Goal: Task Accomplishment & Management: Manage account settings

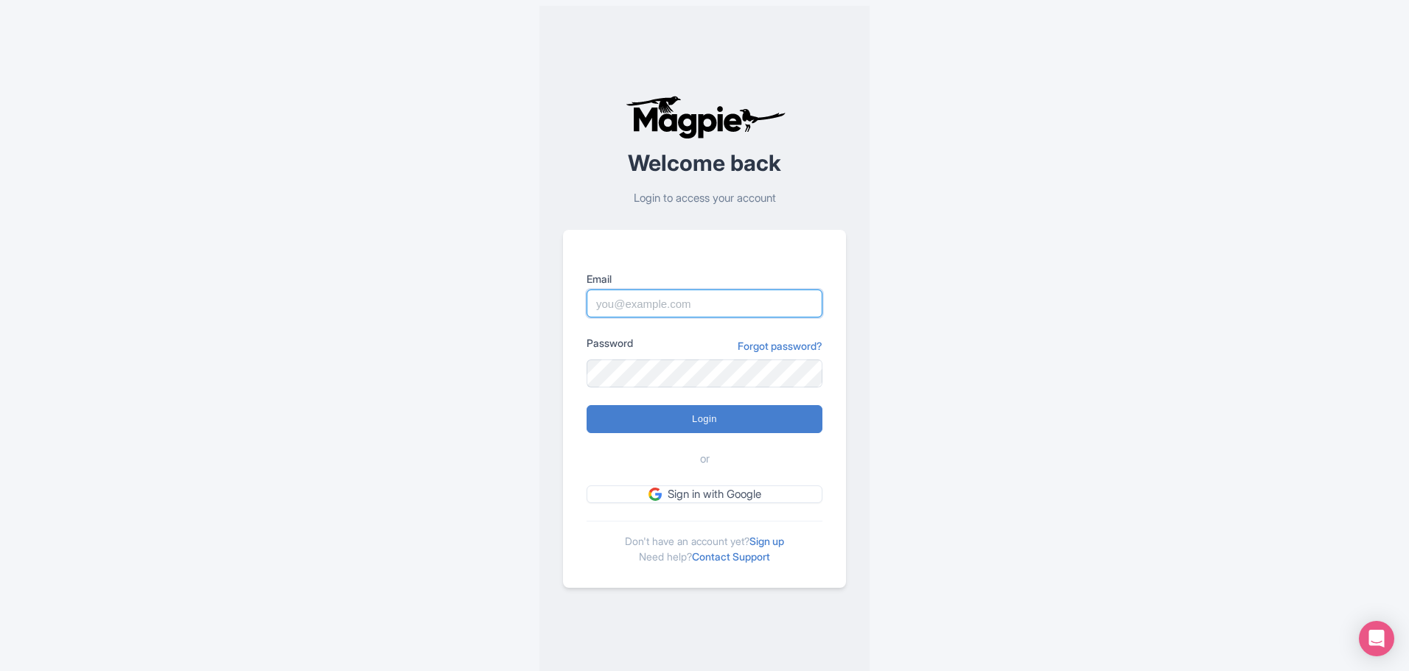
click at [712, 308] on input "Email" at bounding box center [704, 304] width 236 height 28
type input "info@increasewebconversions.com"
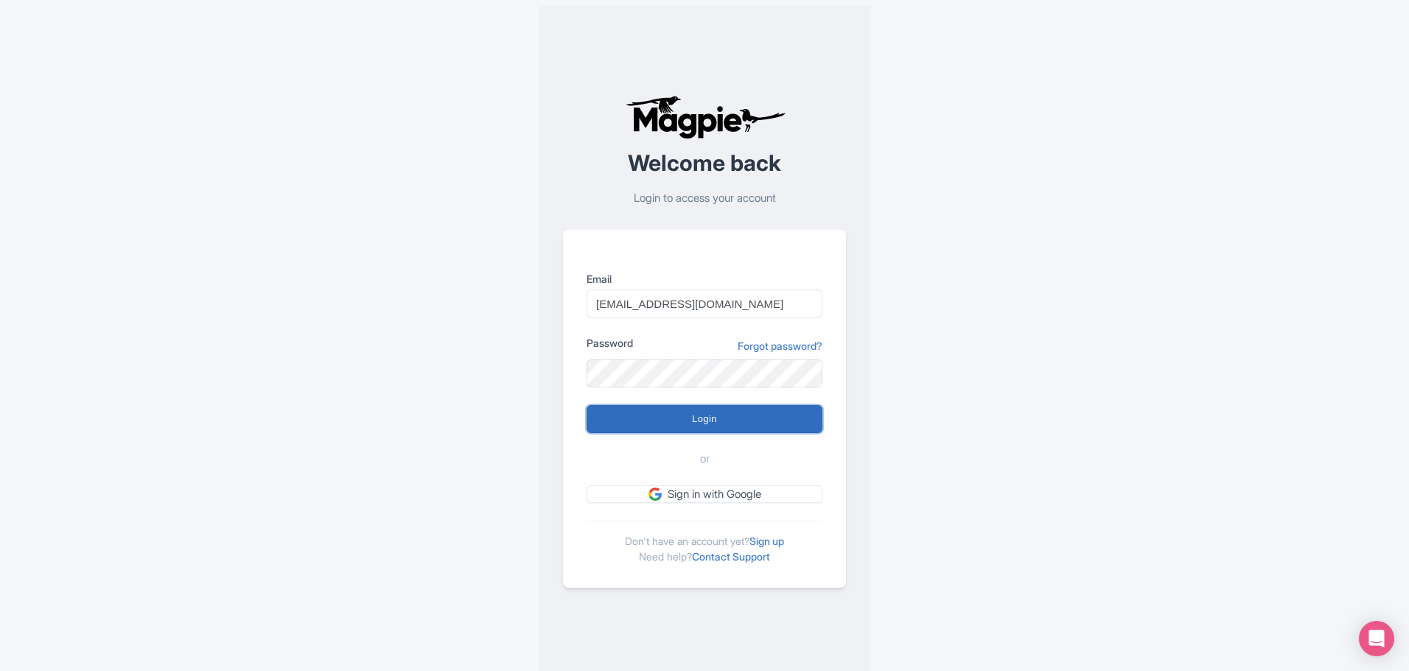
click at [714, 424] on input "Login" at bounding box center [704, 419] width 236 height 28
type input "Logging in..."
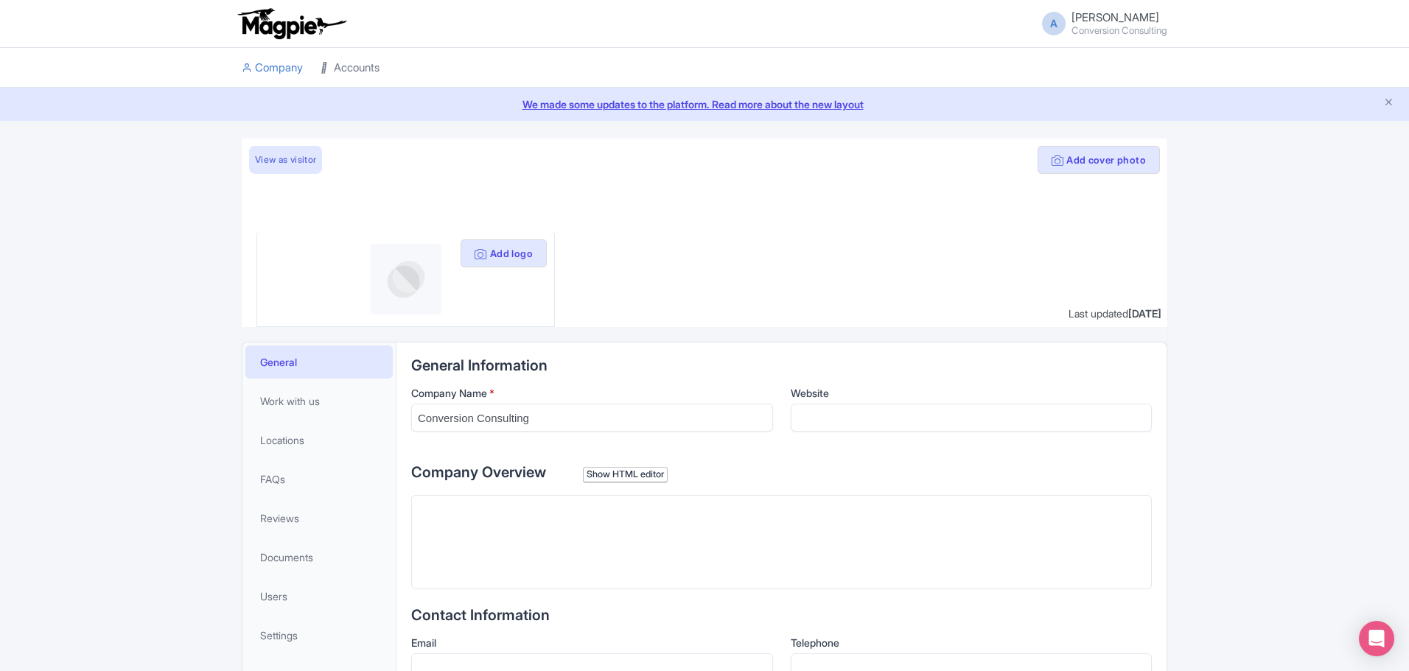
click at [340, 79] on link "Accounts" at bounding box center [349, 68] width 59 height 41
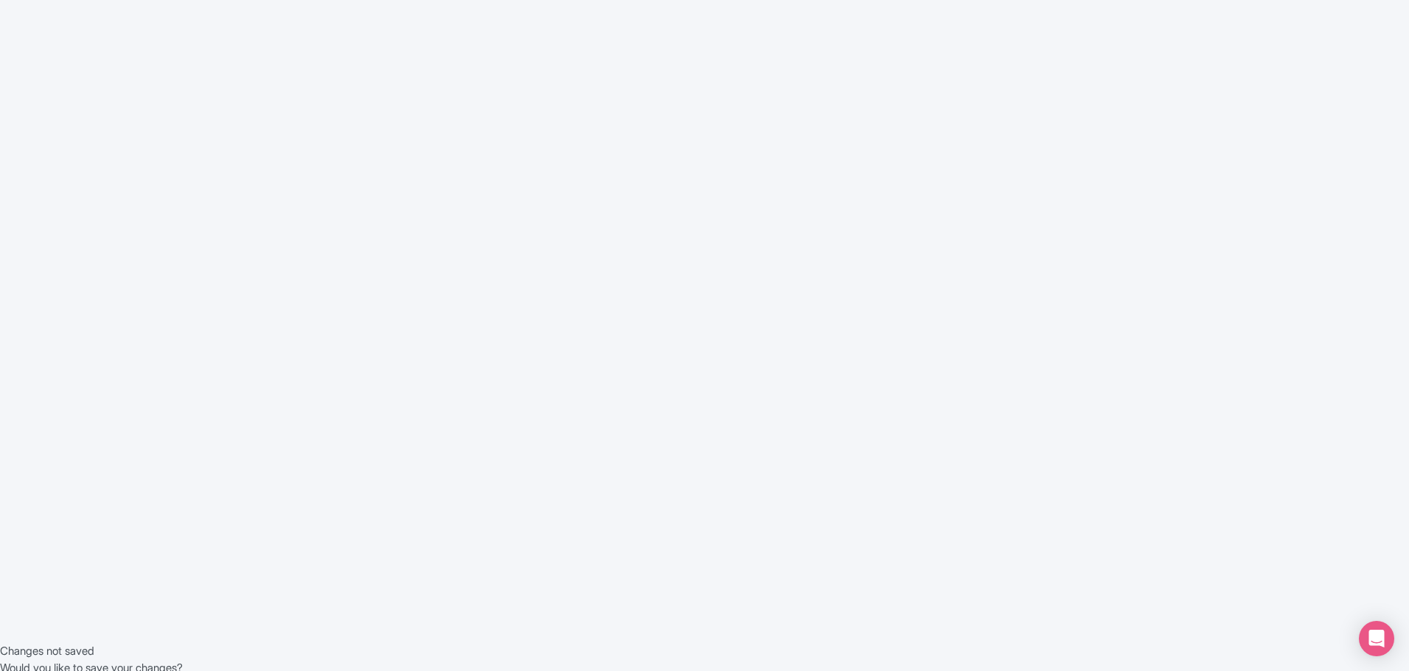
scroll to position [43, 0]
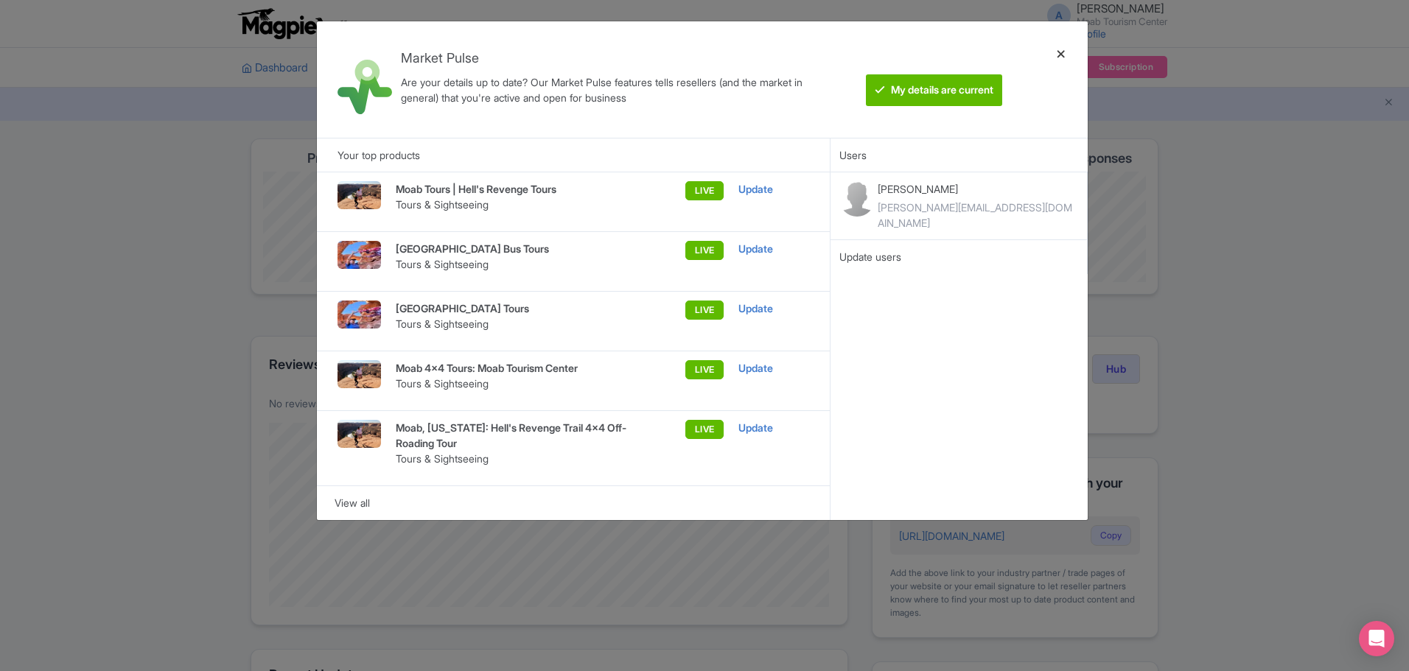
click at [1059, 55] on div at bounding box center [1060, 79] width 35 height 93
click at [1059, 54] on div at bounding box center [1060, 79] width 35 height 93
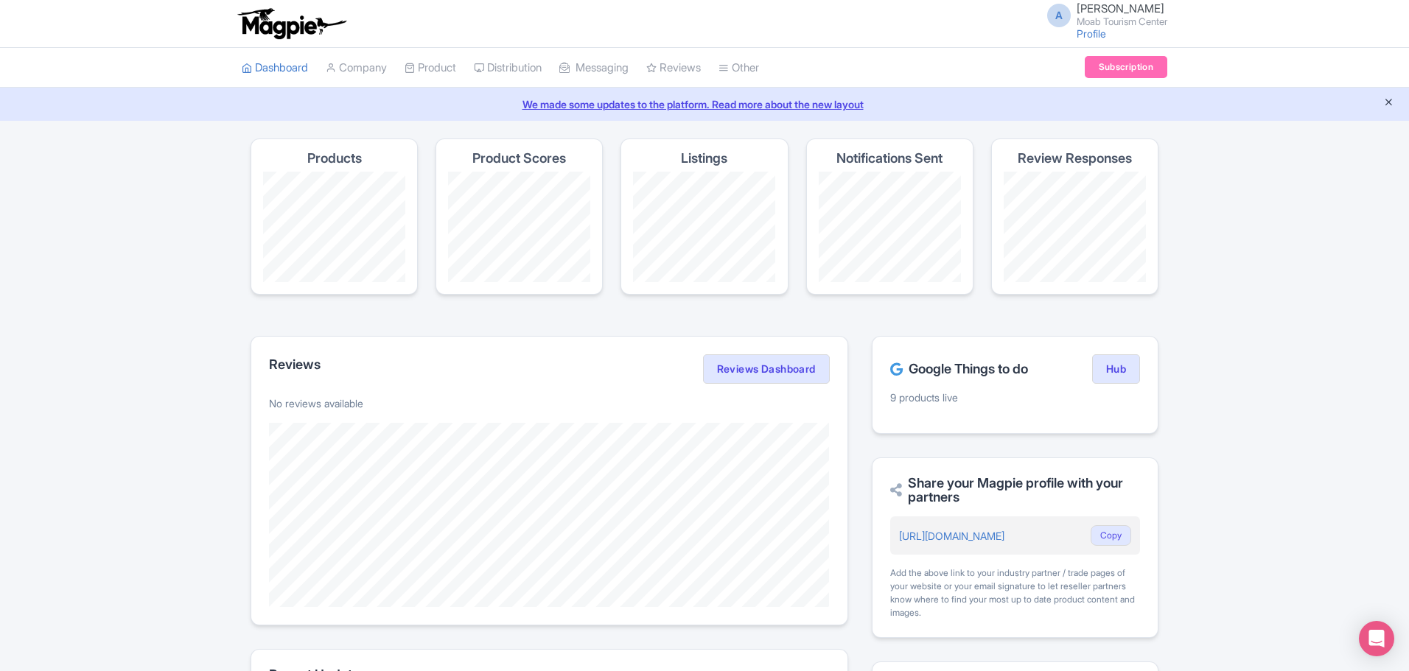
click at [1392, 99] on icon "Close announcement" at bounding box center [1388, 102] width 11 height 11
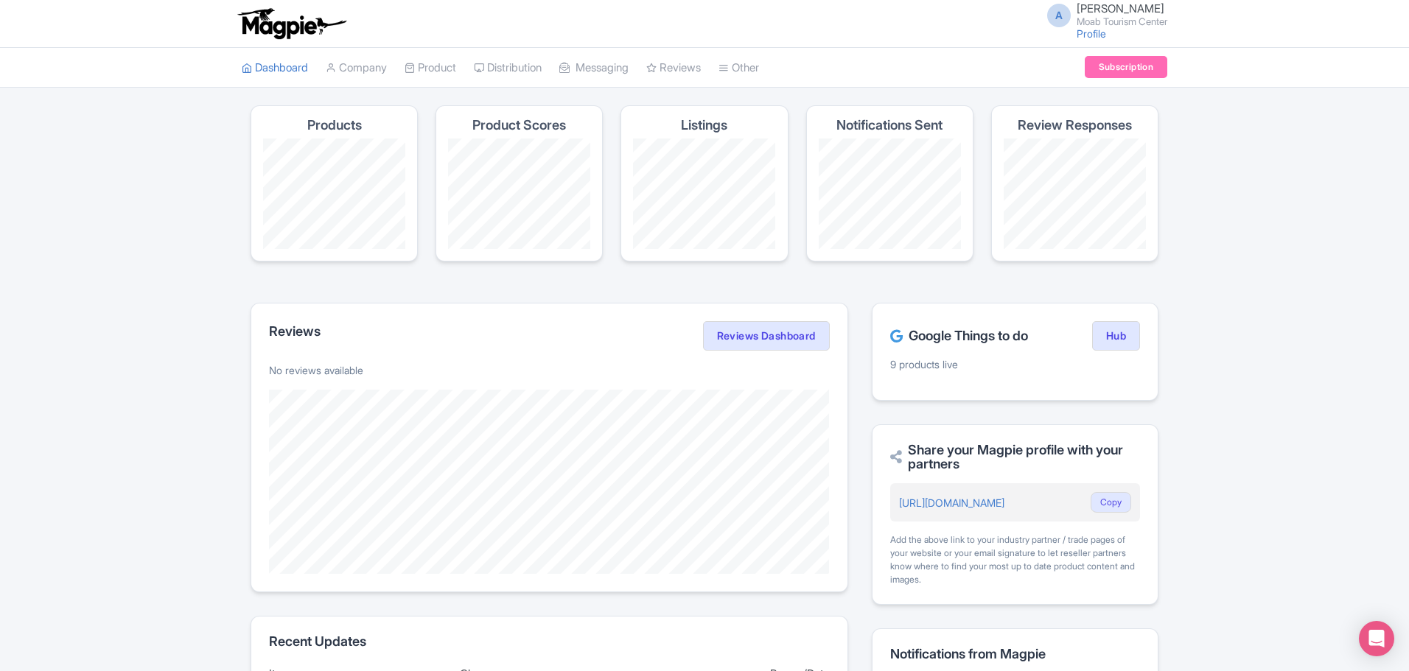
click at [409, 71] on li "Product My Products Image Library Rate Sheets" at bounding box center [430, 68] width 69 height 40
click at [450, 72] on link "Product" at bounding box center [430, 68] width 52 height 41
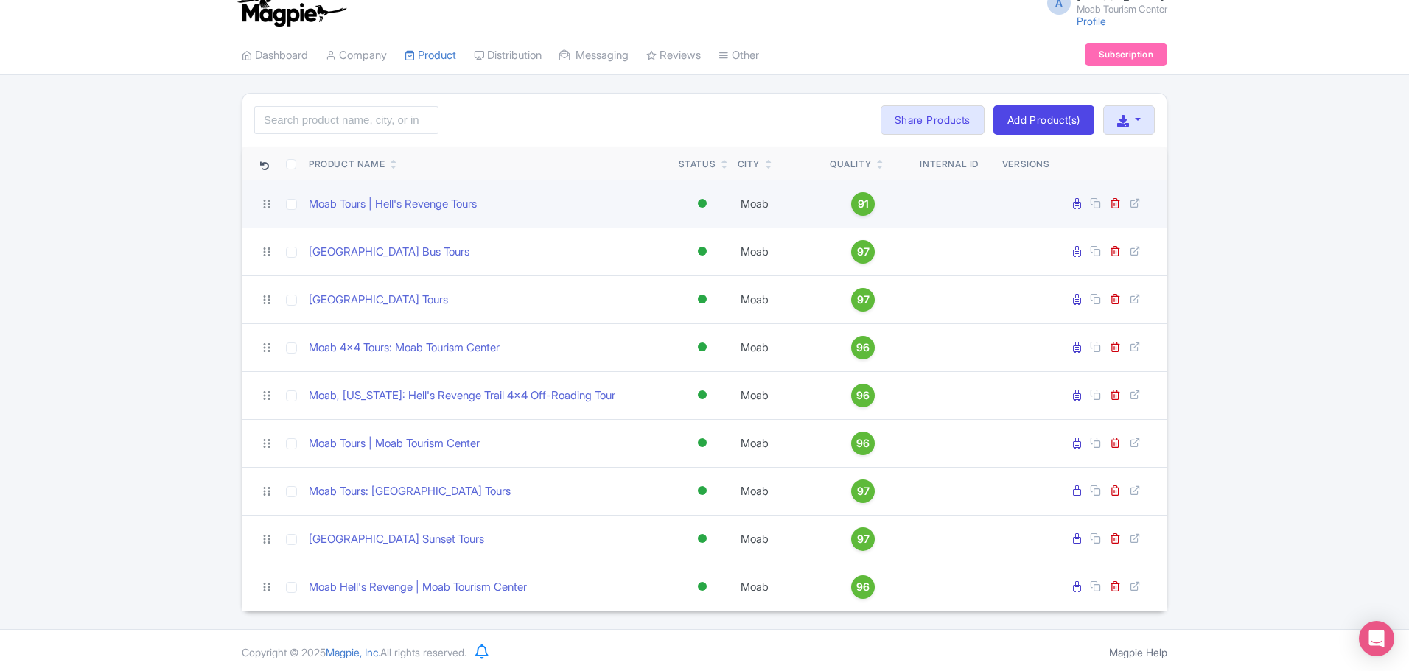
scroll to position [16, 0]
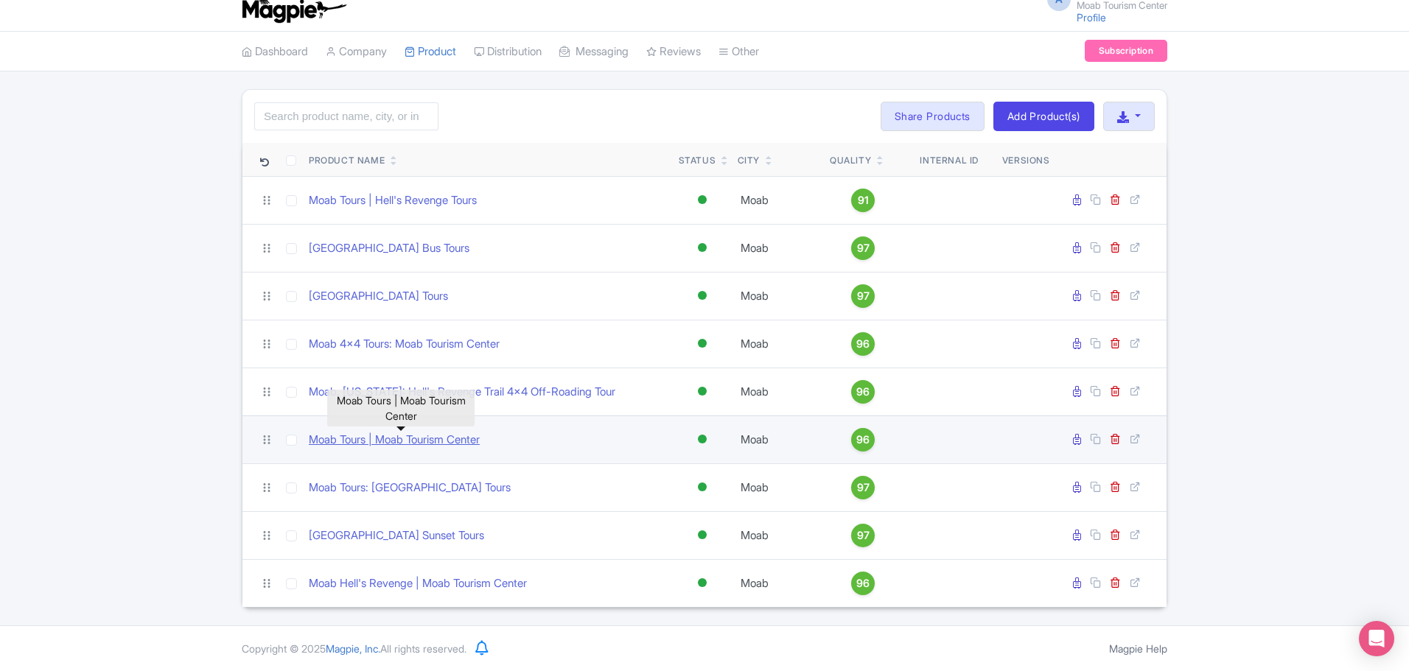
click at [473, 444] on link "Moab Tours | Moab Tourism Center" at bounding box center [394, 440] width 171 height 17
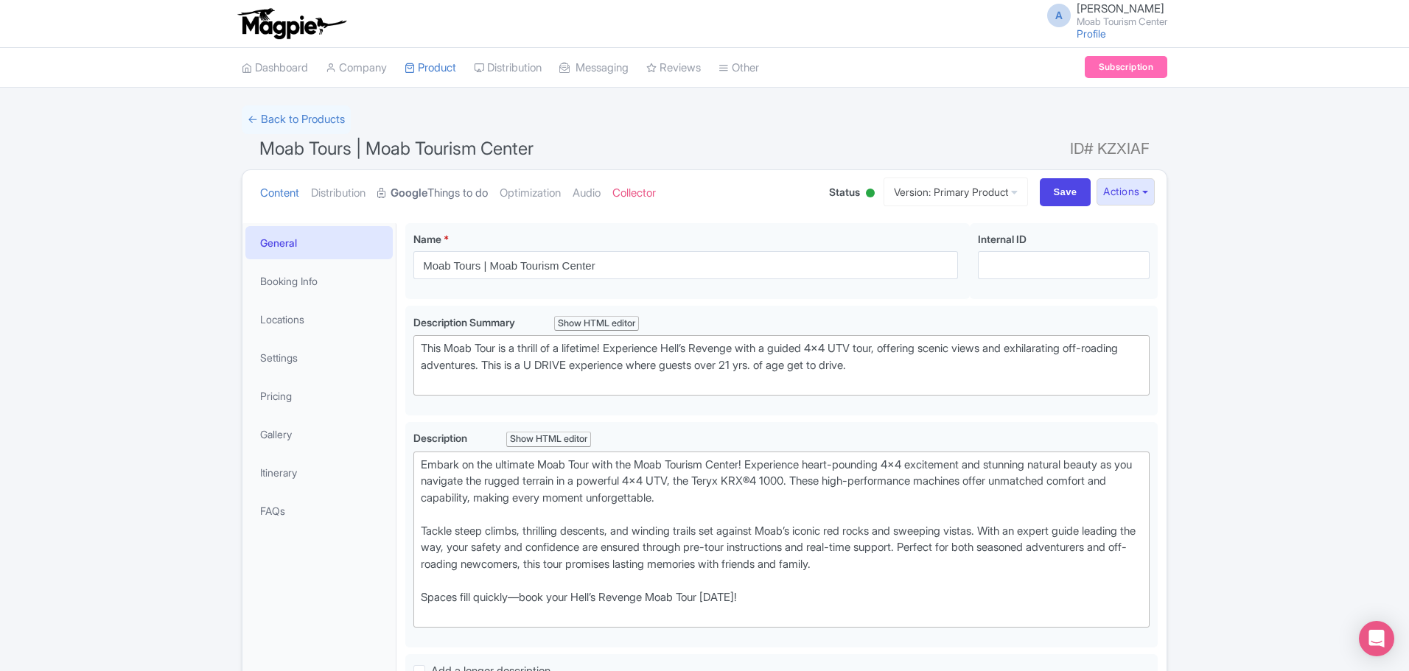
click at [457, 200] on link "Google Things to do" at bounding box center [432, 193] width 111 height 46
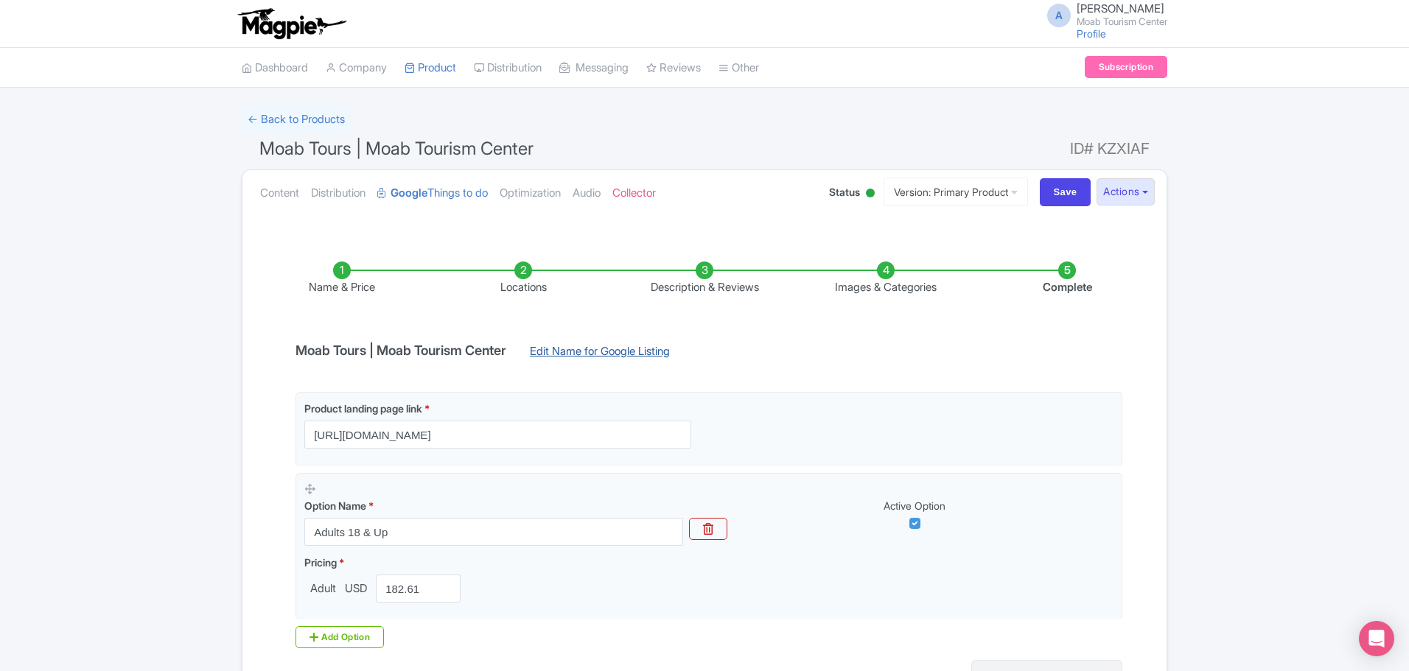
click at [595, 348] on link "Edit Name for Google Listing" at bounding box center [599, 355] width 169 height 24
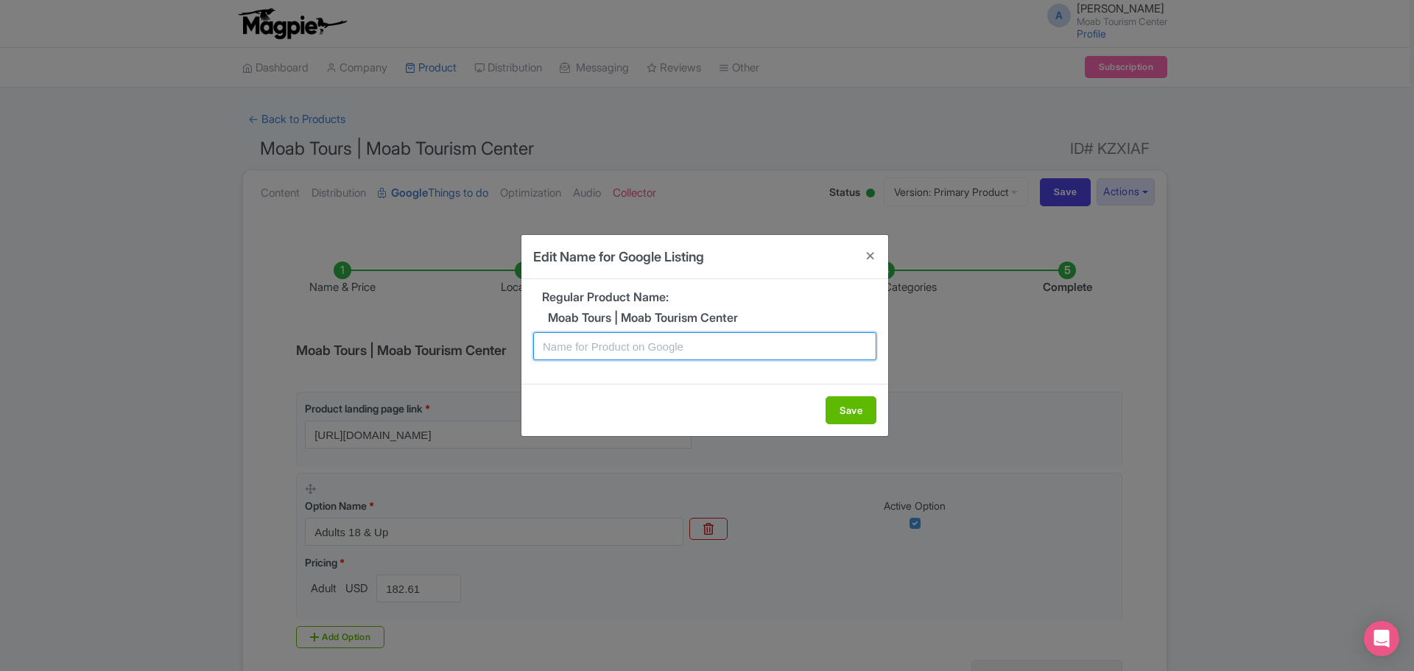
click at [671, 342] on input "text" at bounding box center [704, 346] width 343 height 28
drag, startPoint x: 549, startPoint y: 318, endPoint x: 755, endPoint y: 315, distance: 206.3
click at [755, 315] on h5 "Moab Tours | Moab Tourism Center" at bounding box center [704, 318] width 343 height 13
copy h5 "Moab Tours | Moab Tourism Center"
click at [573, 348] on input "text" at bounding box center [704, 346] width 343 height 28
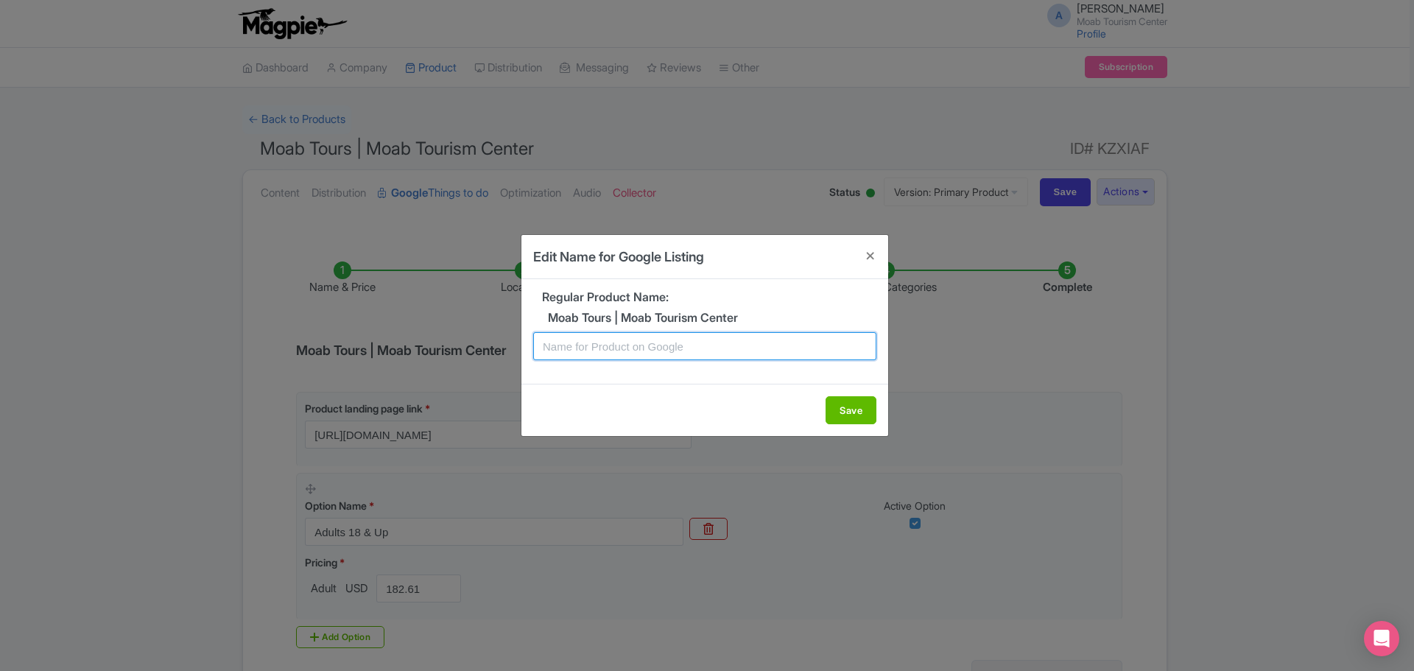
paste input "Moab Tours | Moab Tourism Center"
type input "Moab Tours | Moab Tourism Center"
click at [871, 259] on button "Close" at bounding box center [870, 256] width 35 height 42
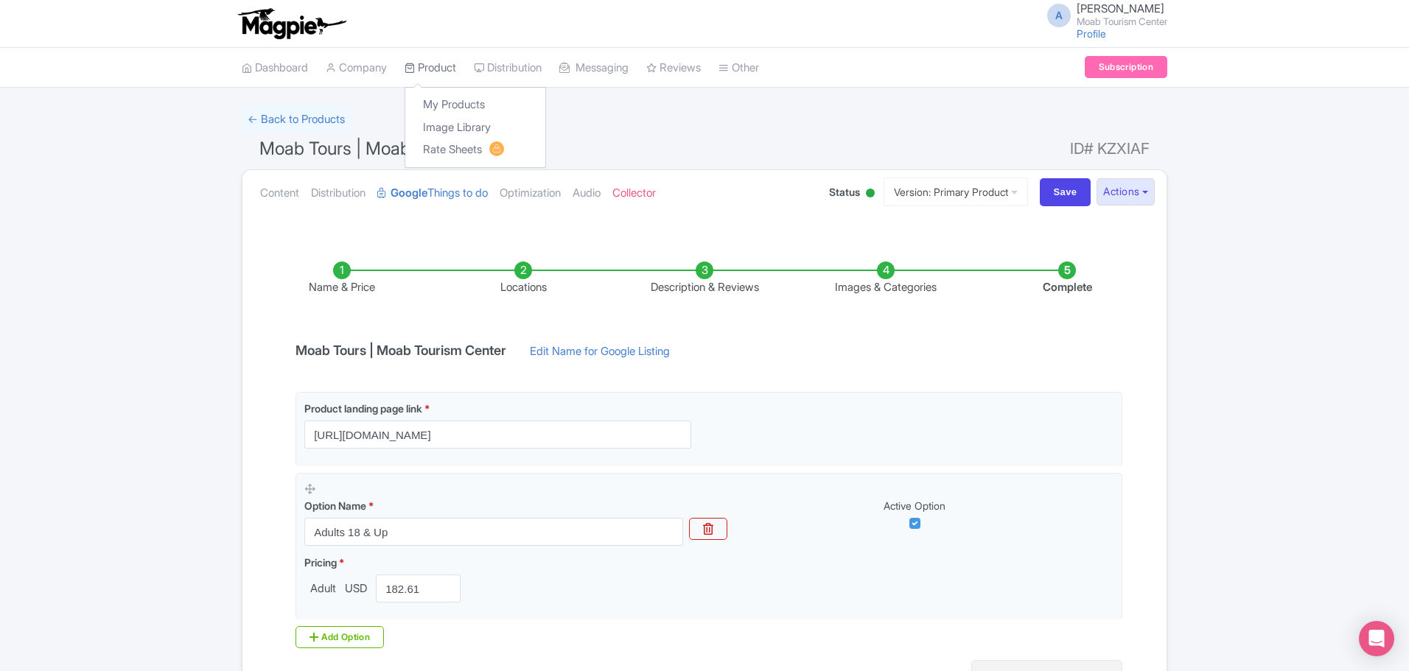
click at [437, 71] on link "Product" at bounding box center [430, 68] width 52 height 41
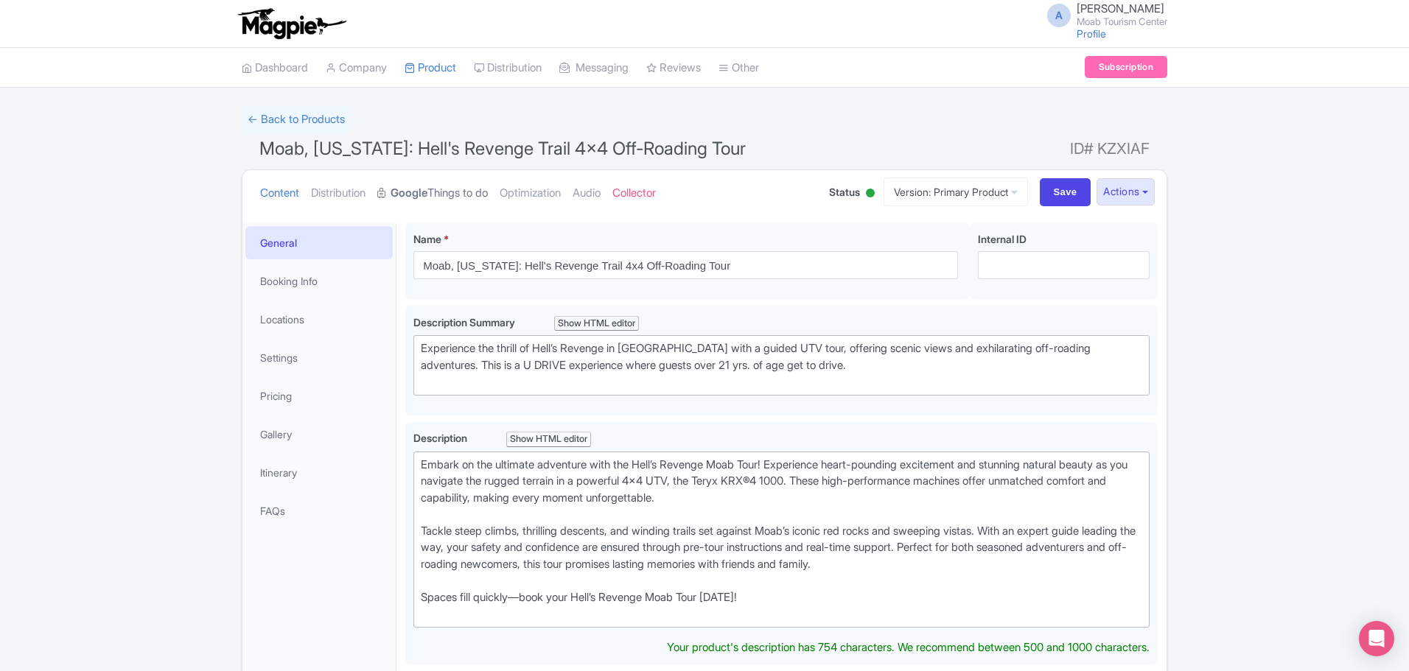
click at [455, 200] on link "Google Things to do" at bounding box center [432, 193] width 111 height 46
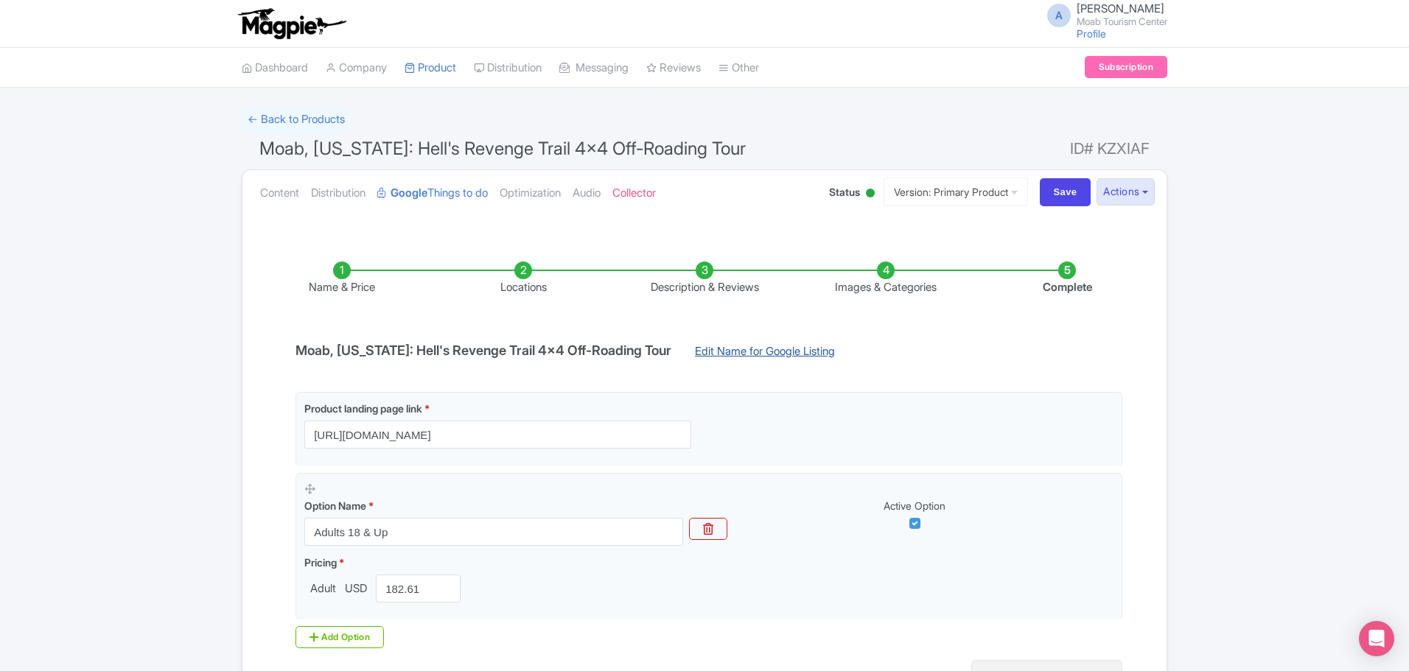
click at [695, 351] on link "Edit Name for Google Listing" at bounding box center [764, 355] width 169 height 24
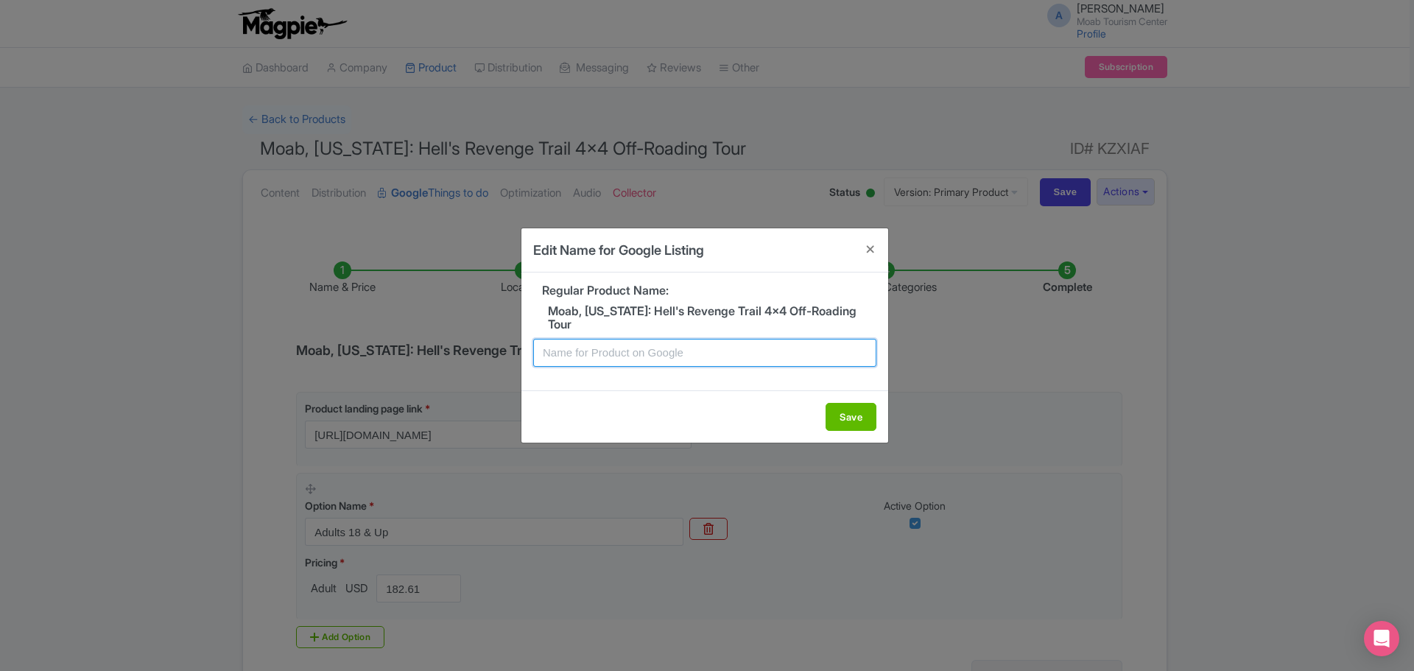
click at [664, 346] on input "text" at bounding box center [704, 353] width 343 height 28
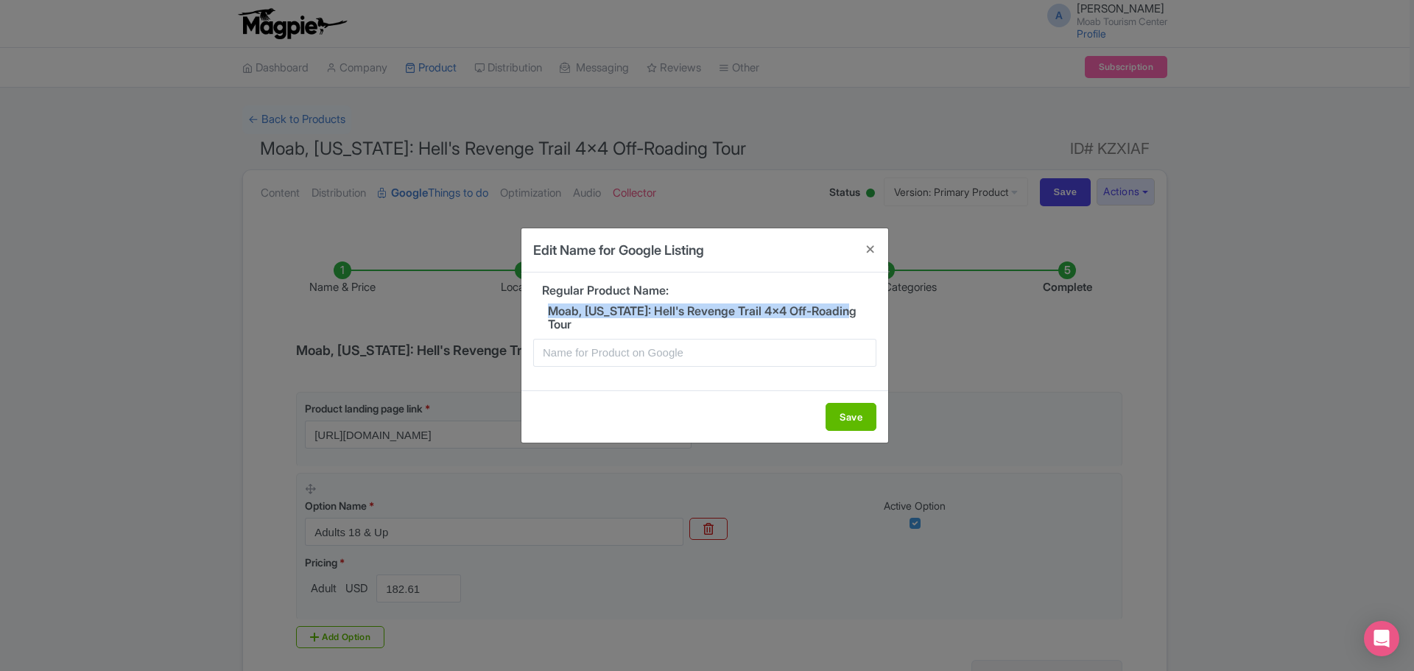
drag, startPoint x: 548, startPoint y: 315, endPoint x: 859, endPoint y: 313, distance: 310.9
click at [859, 313] on h5 "Moab, [US_STATE]: Hell's Revenge Trail 4x4 Off-Roading Tour" at bounding box center [704, 318] width 343 height 26
copy h5 "Moab, [US_STATE]: Hell's Revenge Trail 4x4 Off-Roading Tour"
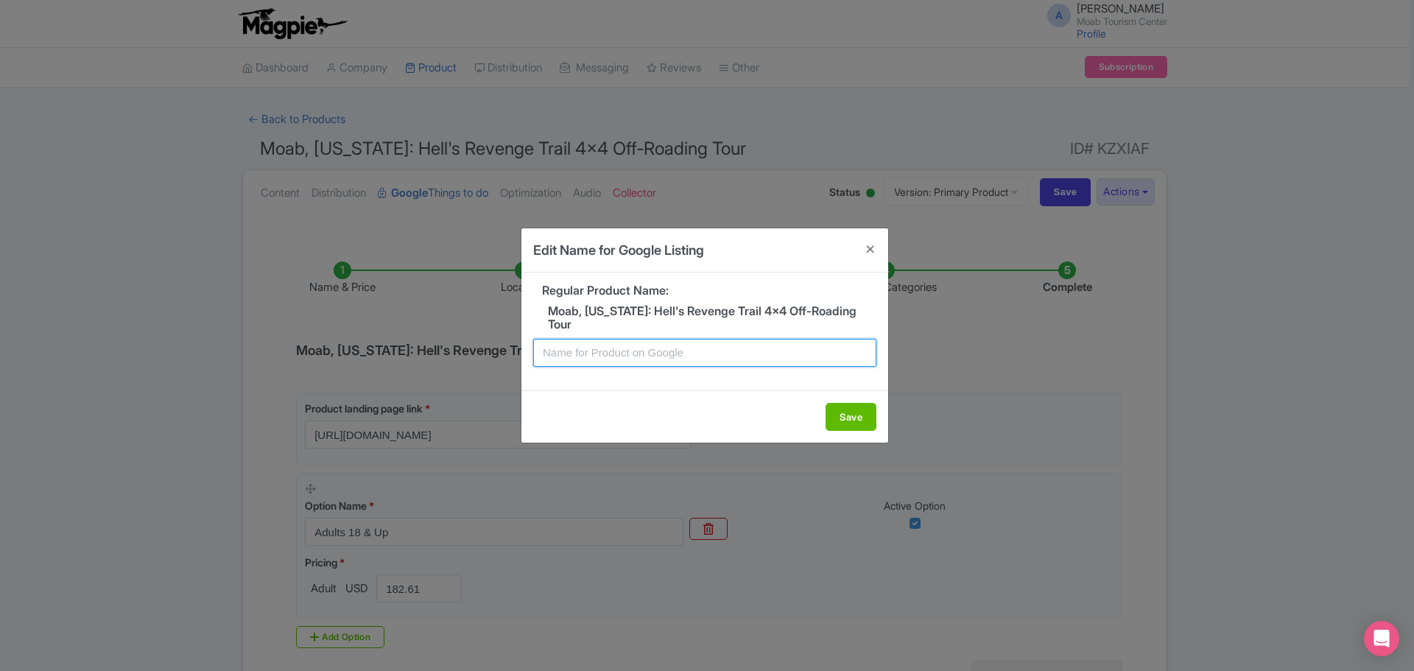
click at [709, 340] on input "text" at bounding box center [704, 353] width 343 height 28
paste input "Moab, [US_STATE]: Hell's Revenge Trail 4x4 Off-Roading Tour"
drag, startPoint x: 729, startPoint y: 347, endPoint x: 816, endPoint y: 345, distance: 87.7
click at [816, 345] on input "Moab, [US_STATE]: Hell's Revenge Trail 4x4 Off-Roading Tour" at bounding box center [704, 353] width 343 height 28
click at [572, 351] on input "Moab, [US_STATE]: Hell's Revenge Trail 4x4 Off-Roading Tour" at bounding box center [704, 353] width 343 height 28
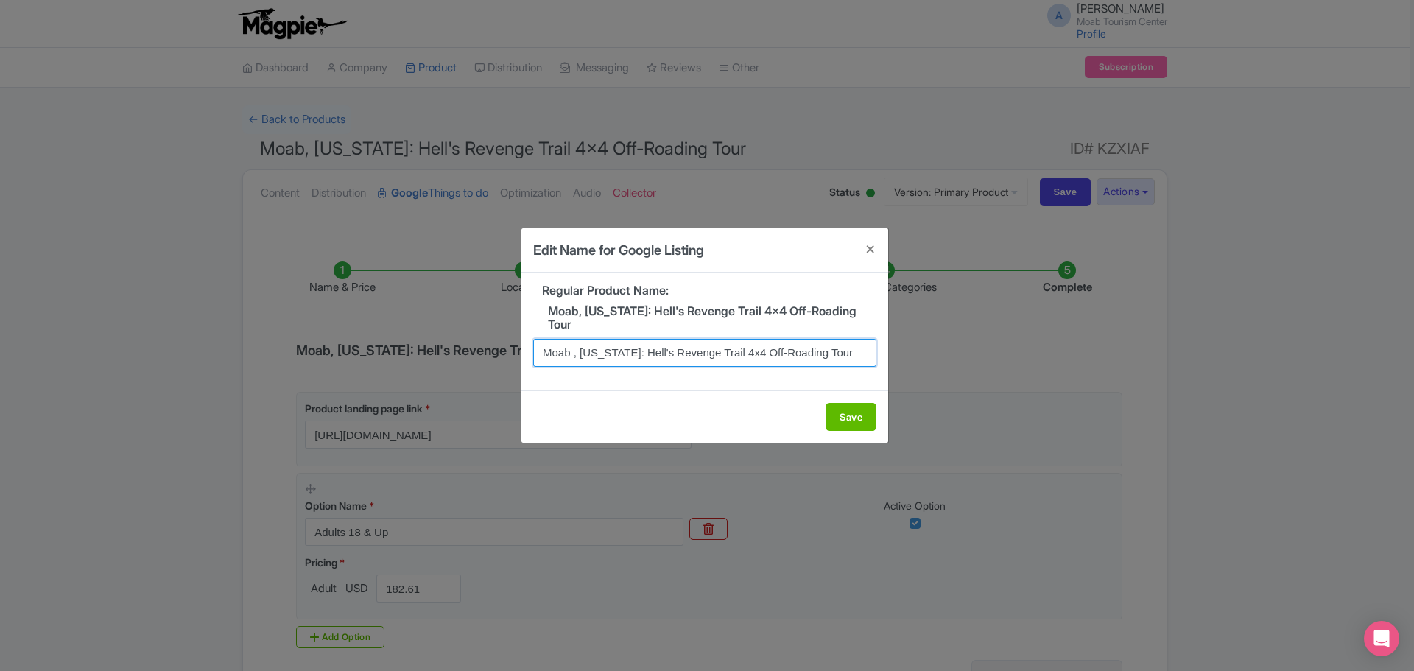
paste input "Off-Roading Tour"
click at [594, 346] on input "Moab Off-Roading Tour, Utah: Hell's Revenge Trail 4x4 Off-Roading Tour" at bounding box center [704, 353] width 343 height 28
click at [637, 351] on input "Moab Off Roading Tour, Utah: Hell's Revenge Trail 4x4 Off-Roading Tour" at bounding box center [704, 353] width 343 height 28
click at [657, 349] on input "Moab Off Roading Tour, Utah: Hell's Revenge Trail 4x4 Off-Roading Tour" at bounding box center [704, 353] width 343 height 28
click at [695, 351] on input "Moab Off Roading Tours, Utah: Hell's Revenge Trail 4x4 Off-Roading Tour" at bounding box center [704, 353] width 343 height 28
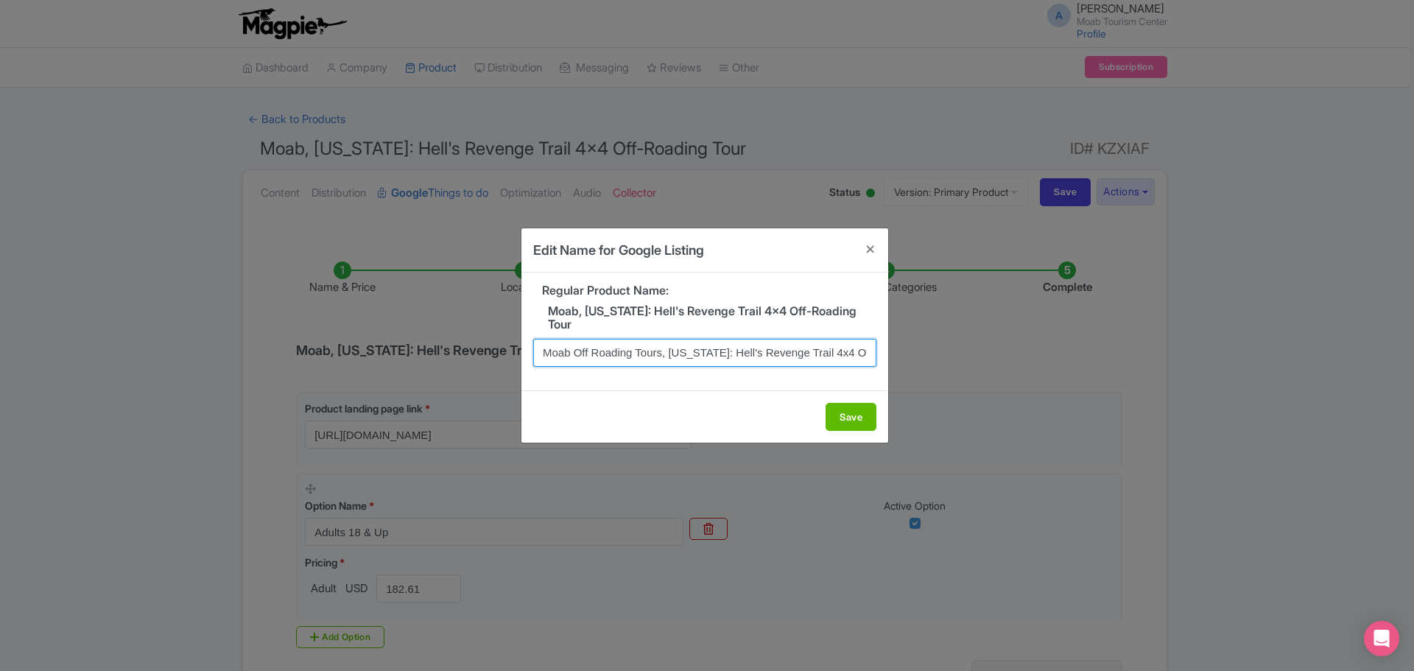
click at [755, 343] on input "Moab Off Roading Tours, Utah: Hell's Revenge Trail 4x4 Off-Roading Tour" at bounding box center [704, 353] width 343 height 28
click at [598, 346] on input "Moab Off Roading Tours, Utah: Hell's Revenge Trail 4x4 Off-Roading Tour" at bounding box center [704, 353] width 343 height 28
drag, startPoint x: 542, startPoint y: 351, endPoint x: 661, endPoint y: 348, distance: 118.6
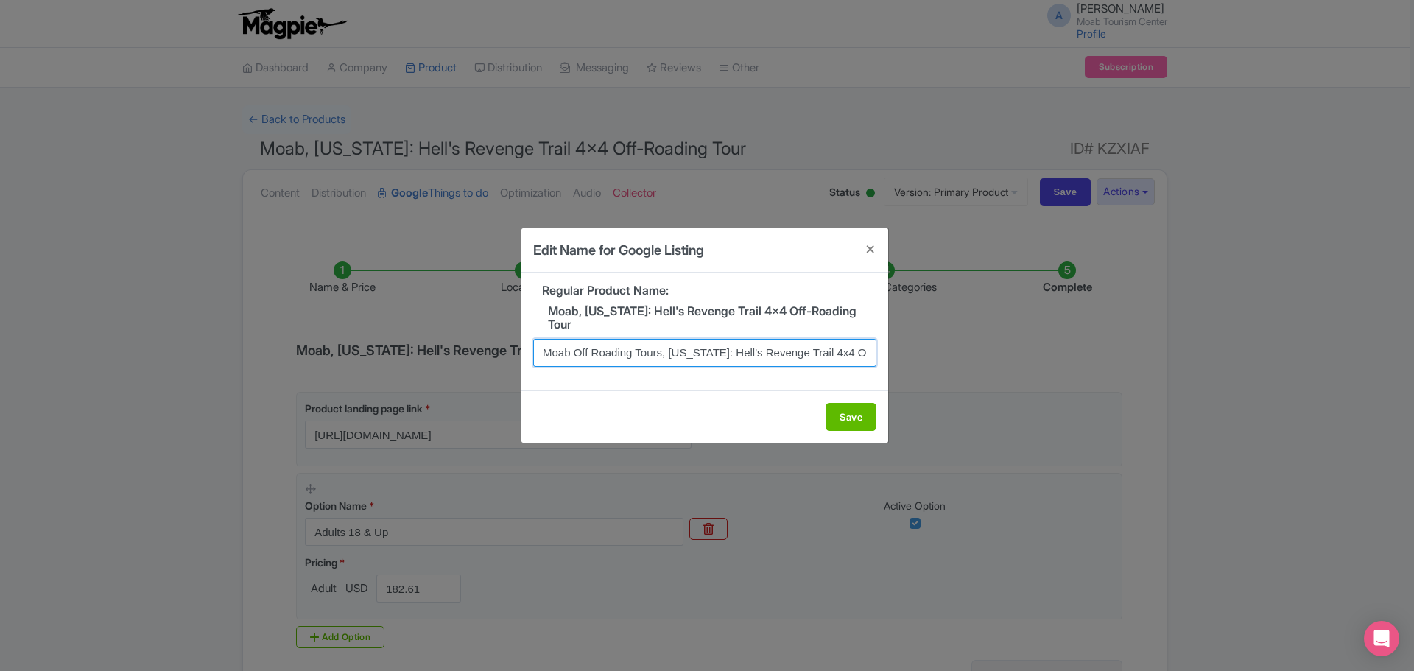
click at [661, 348] on input "Moab Off Roading Tours, Utah: Hell's Revenge Trail 4x4 Off-Roading Tour" at bounding box center [704, 353] width 343 height 28
click at [677, 349] on input ", Utah: Hell's Revenge Trail 4x4 Off-Roading Tour" at bounding box center [704, 353] width 343 height 28
paste input "Moab Off Roading Tours"
click at [706, 343] on input ", Utah: Hell's Revenge Trail: 4x4 Off-Roading Tour" at bounding box center [704, 353] width 343 height 28
paste input "Moab Off Roading Tours"
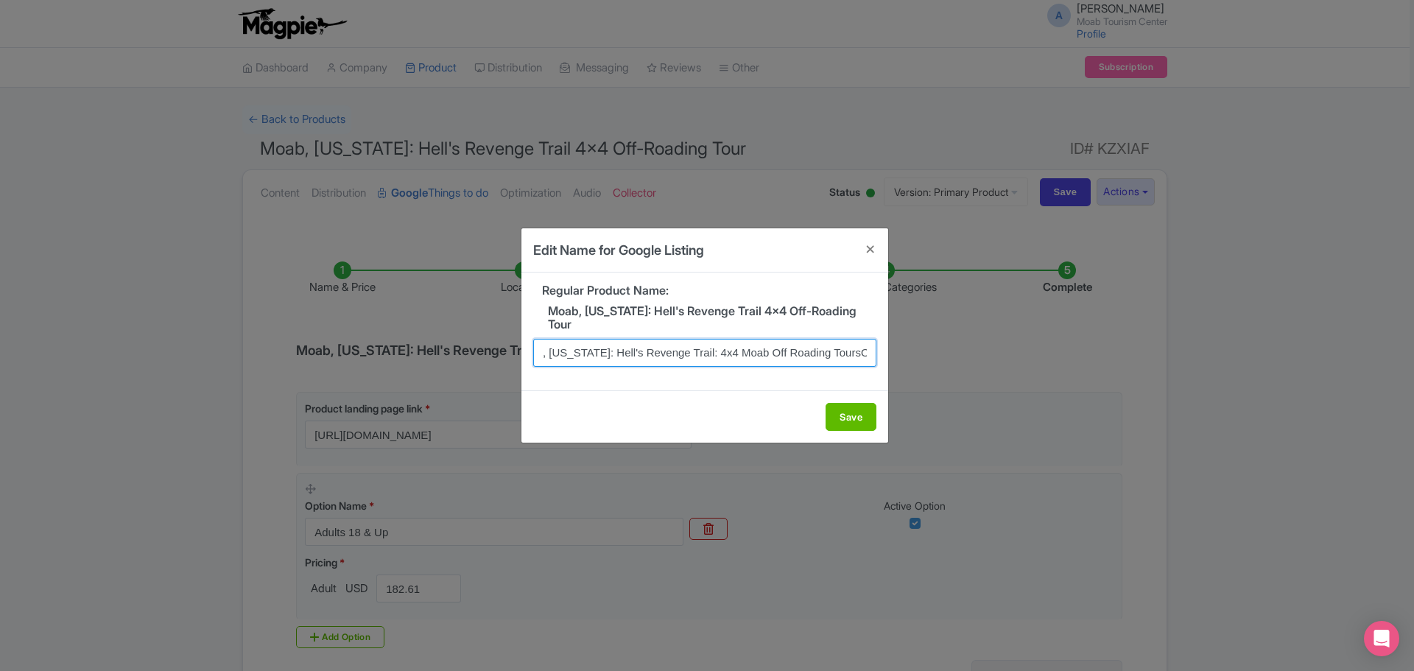
scroll to position [0, 40]
drag, startPoint x: 822, startPoint y: 348, endPoint x: 944, endPoint y: 363, distance: 122.4
click at [944, 363] on div "Edit Name for Google Listing Regular Product Name: Moab, Utah: Hell's Revenge T…" at bounding box center [707, 335] width 1414 height 671
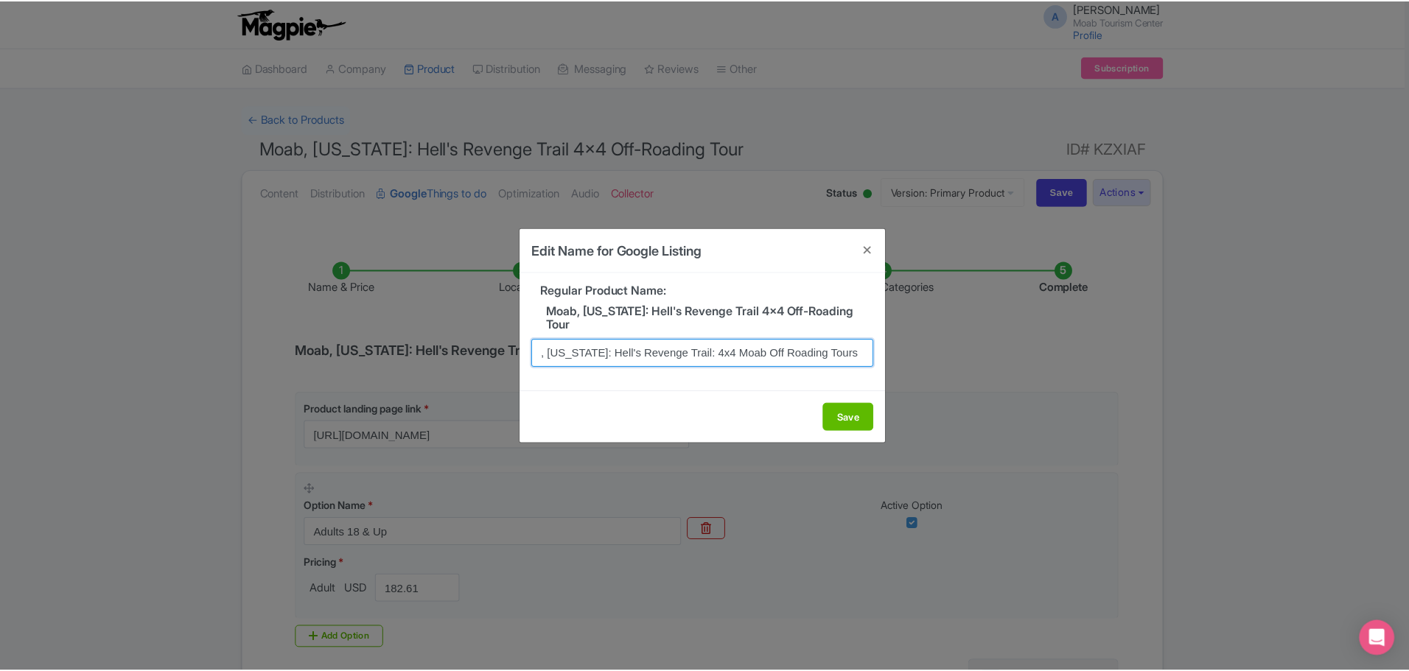
scroll to position [0, 0]
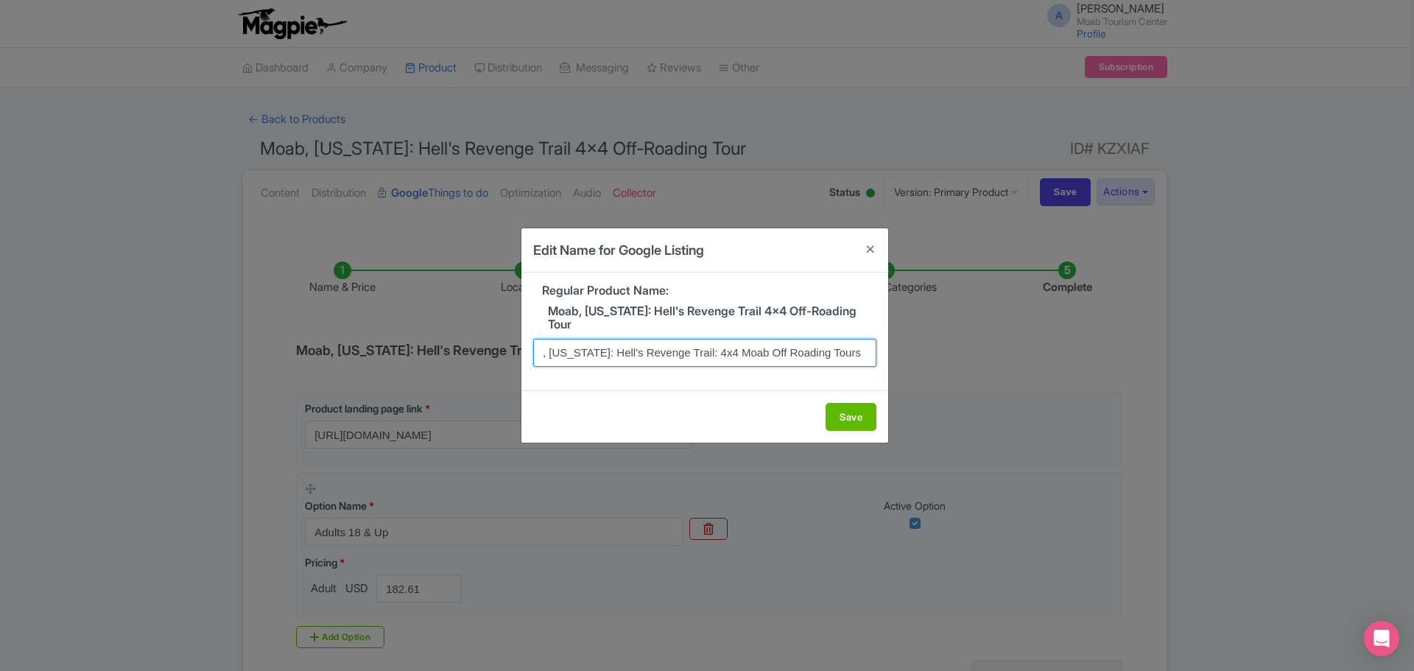
click at [580, 348] on input ", Utah: Hell's Revenge Trail: 4x4 Moab Off Roading Tours" at bounding box center [704, 353] width 343 height 28
click at [788, 343] on input "Hell's Revenge Trail: 4x4 Moab Off Roading Tours" at bounding box center [704, 353] width 343 height 28
click at [758, 346] on input "Hell's Revenge Trail: 4x4 Moab Off Roading Tours" at bounding box center [704, 353] width 343 height 28
type input "Hell's Revenge Trail: 4x4 Moab Off Road Tours"
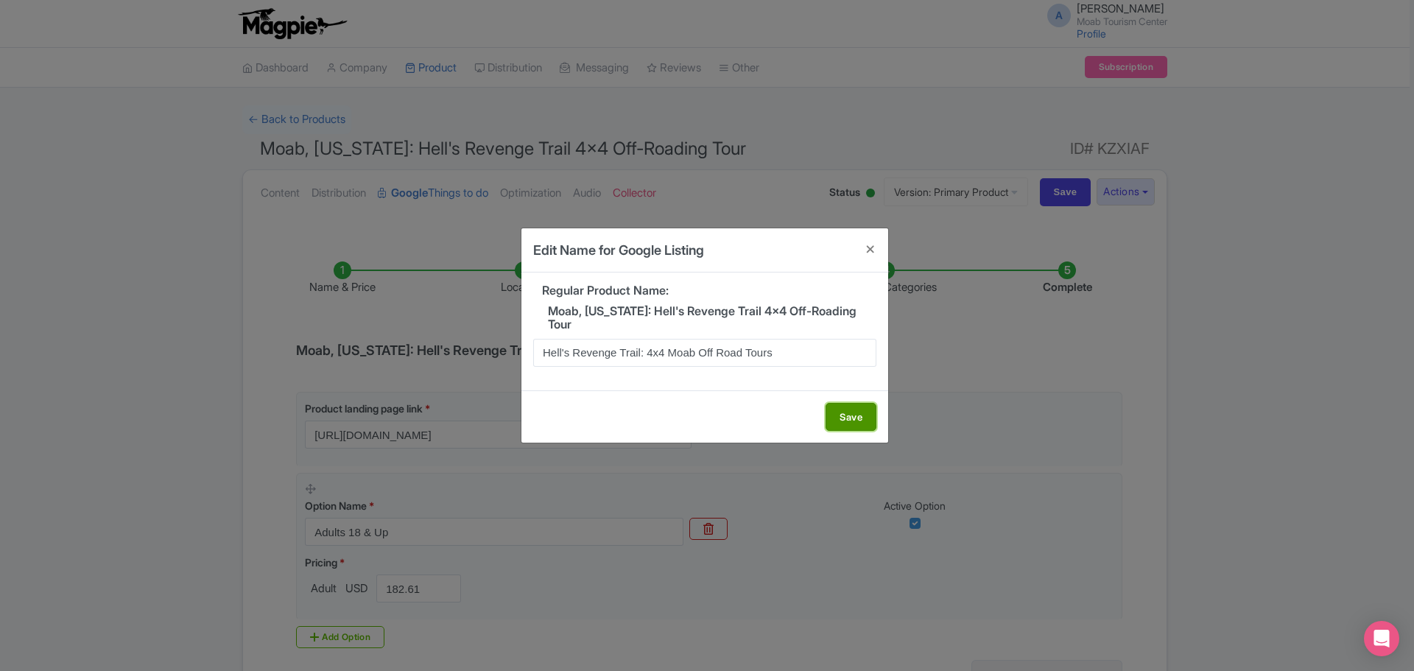
click at [850, 406] on button "Save" at bounding box center [851, 417] width 51 height 28
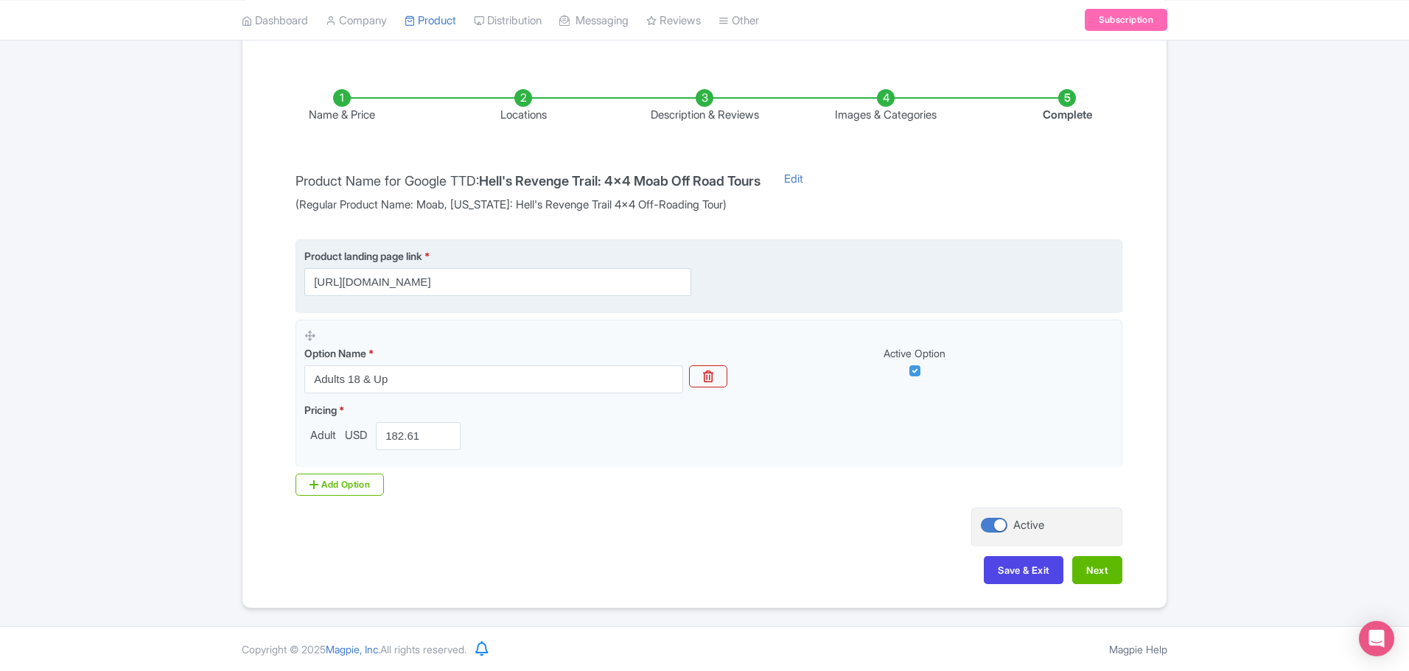
scroll to position [173, 0]
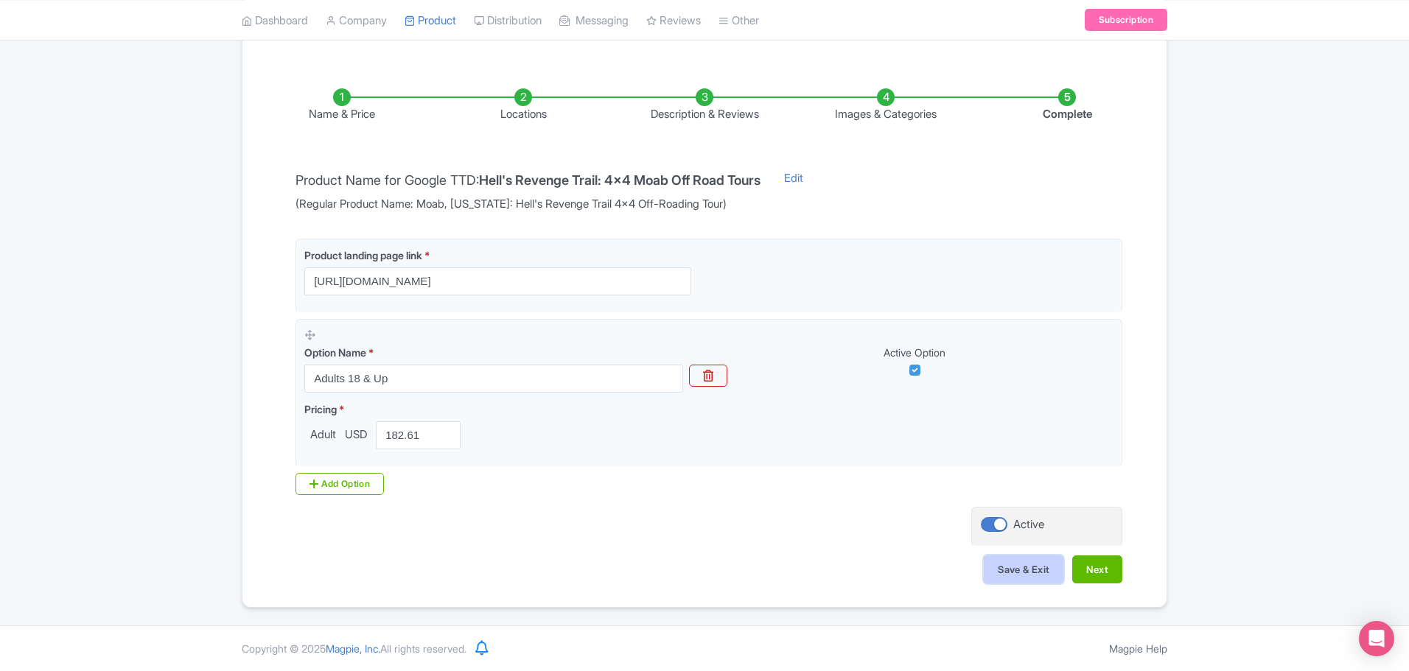
click at [1027, 566] on button "Save & Exit" at bounding box center [1023, 569] width 80 height 28
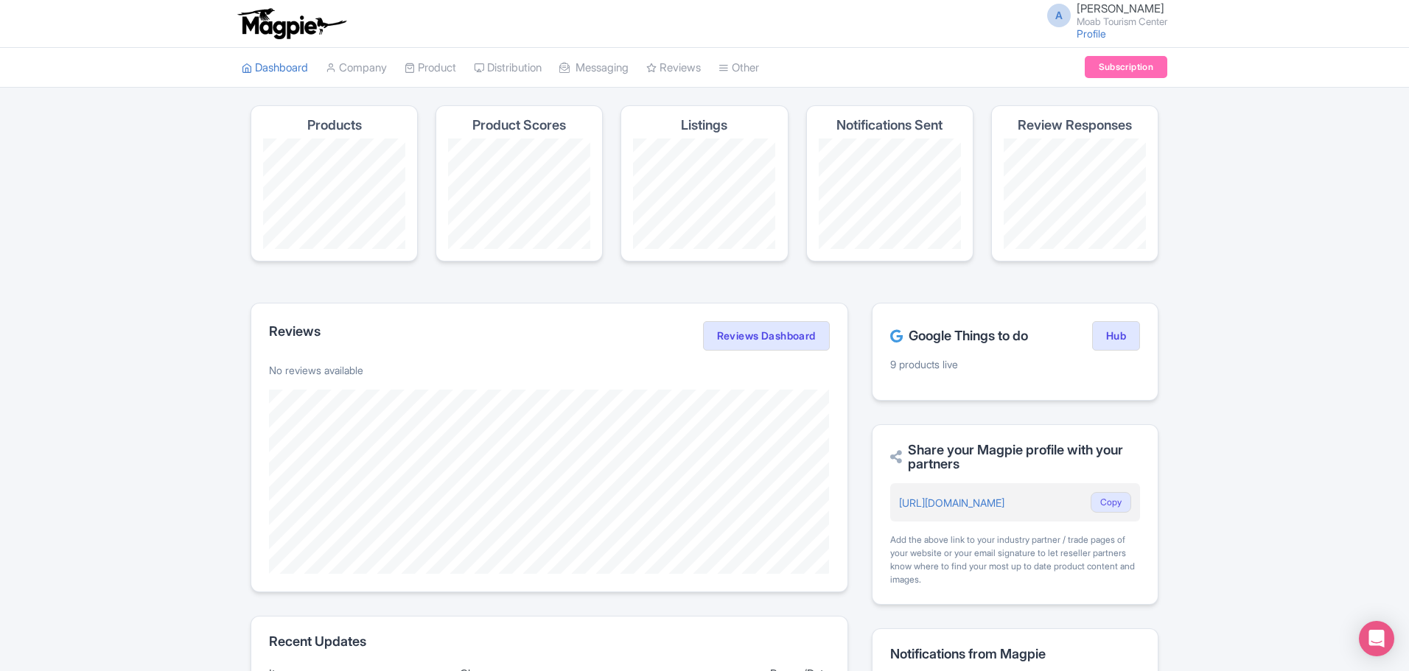
click at [464, 62] on li "Product My Products Image Library Rate Sheets" at bounding box center [430, 68] width 69 height 40
click at [468, 102] on link "My Products" at bounding box center [475, 105] width 140 height 23
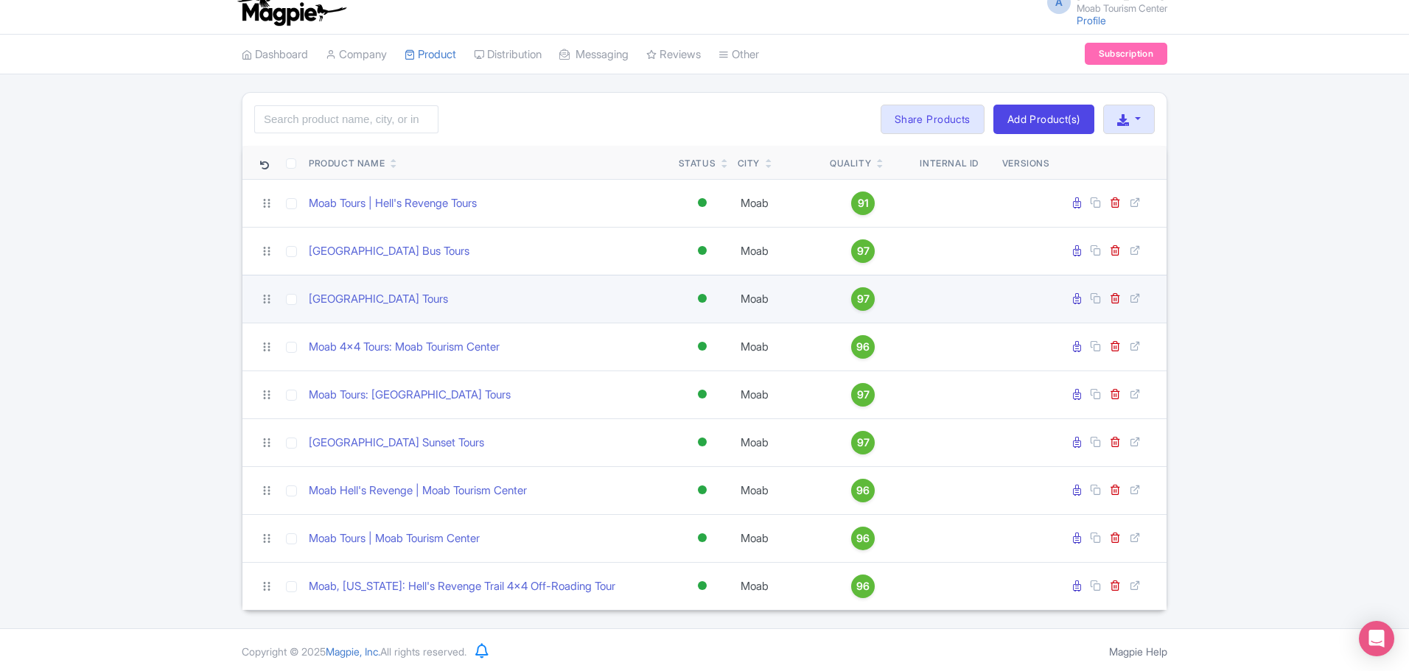
scroll to position [16, 0]
